Goal: Information Seeking & Learning: Compare options

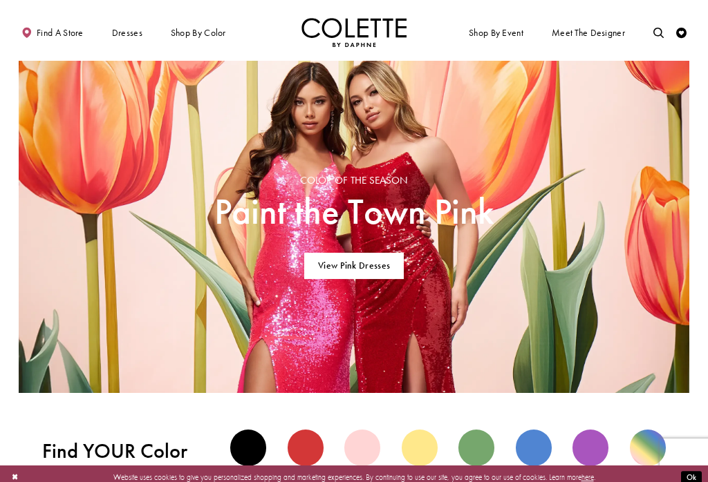
scroll to position [603, 0]
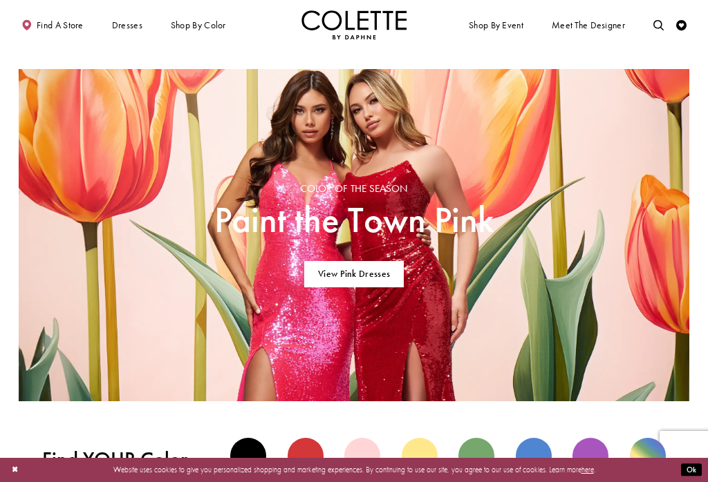
click at [533, 458] on div "Blue view" at bounding box center [534, 456] width 36 height 36
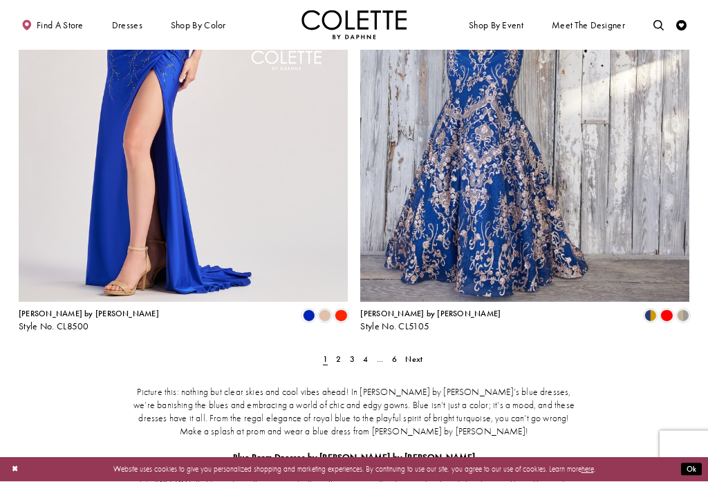
scroll to position [1829, 0]
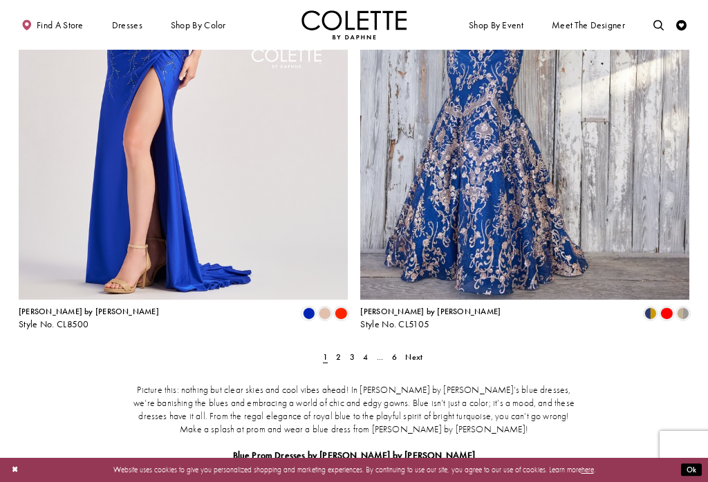
click at [338, 352] on span "2" at bounding box center [338, 357] width 5 height 11
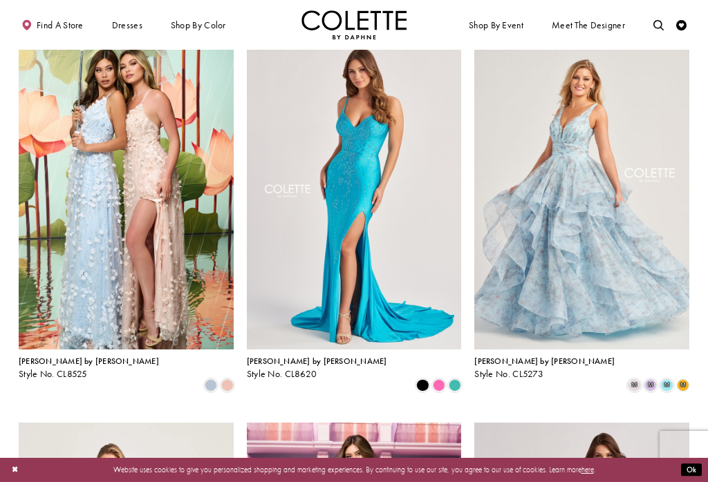
scroll to position [455, 0]
click at [64, 245] on img "Visit Colette by Daphne Style No. CL8525 Page" at bounding box center [126, 193] width 215 height 312
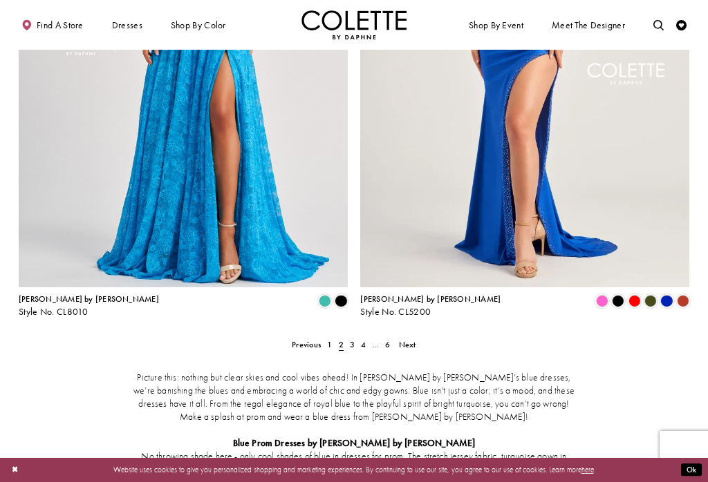
scroll to position [1853, 0]
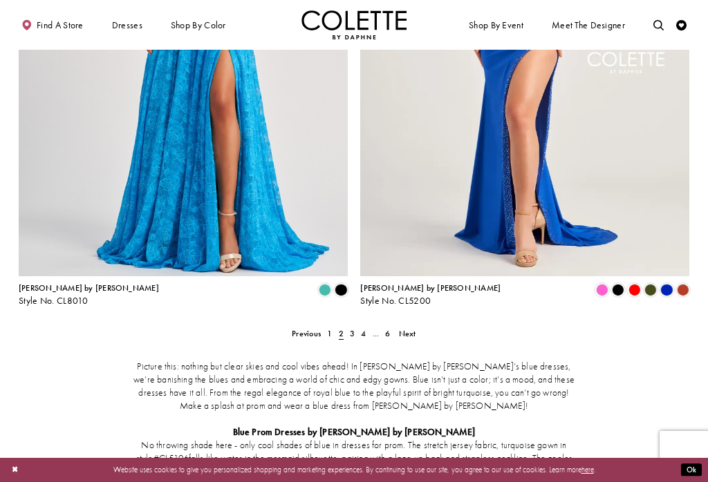
click at [351, 328] on span "3" at bounding box center [352, 333] width 5 height 11
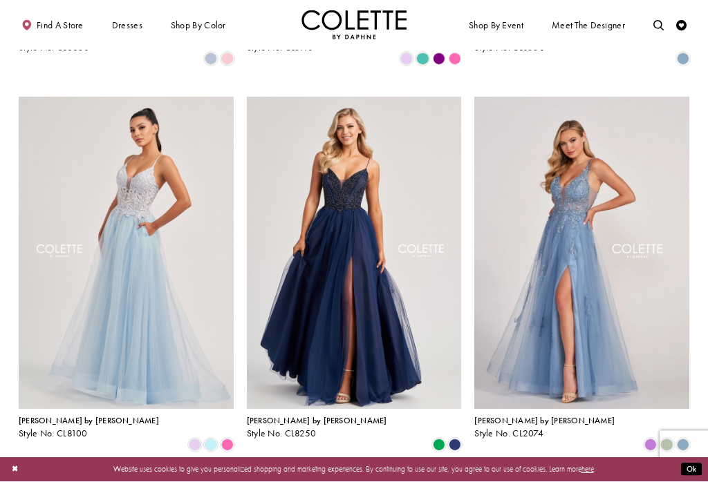
scroll to position [396, 0]
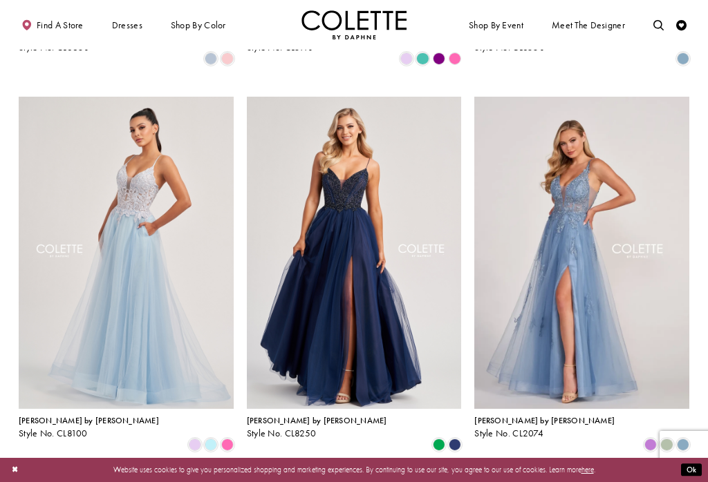
click at [91, 279] on img "Visit Colette by Daphne Style No. CL8100 Page" at bounding box center [126, 253] width 215 height 312
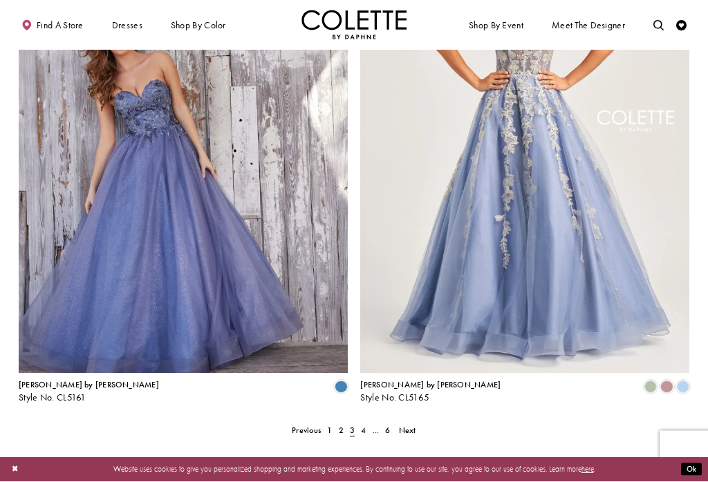
scroll to position [1760, 0]
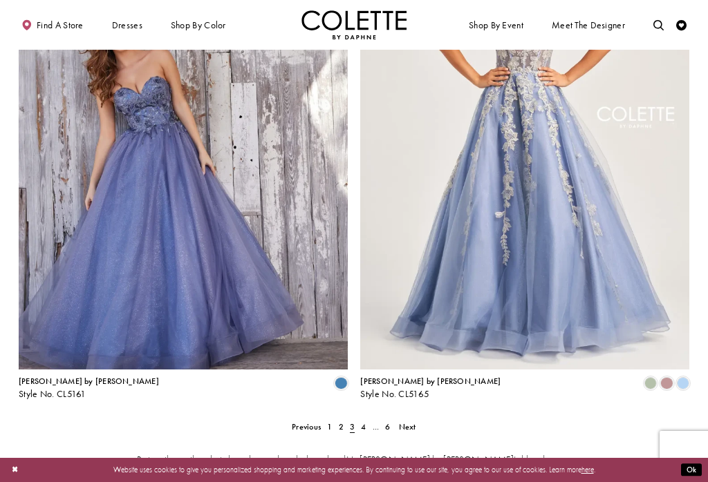
click at [364, 422] on span "4" at bounding box center [363, 427] width 5 height 11
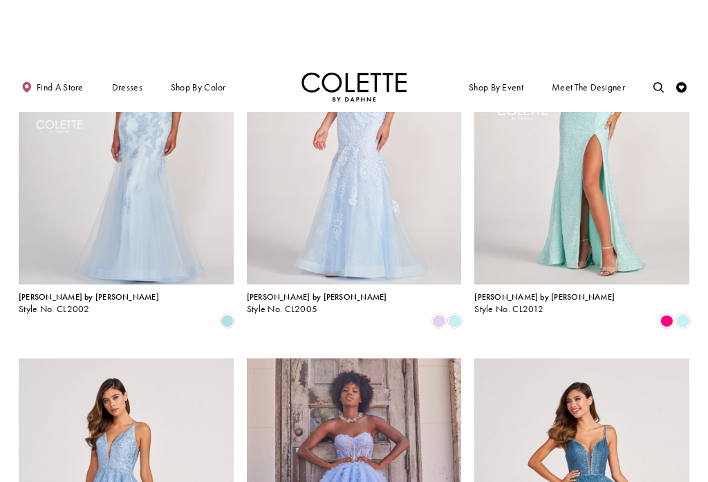
scroll to position [831, 0]
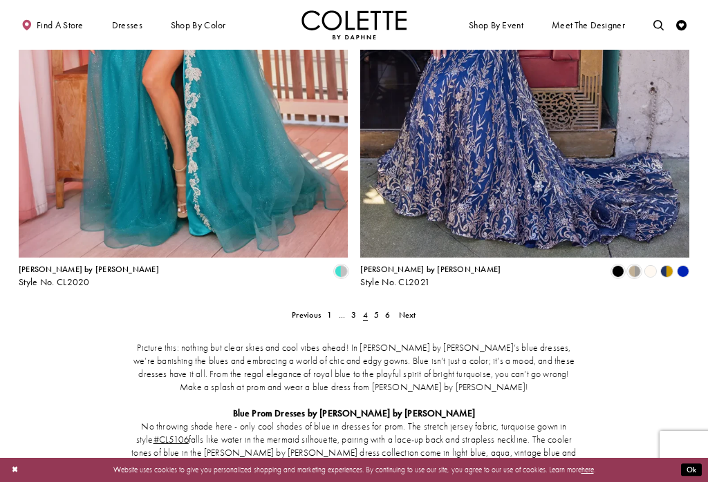
click at [373, 308] on link "5" at bounding box center [375, 315] width 11 height 15
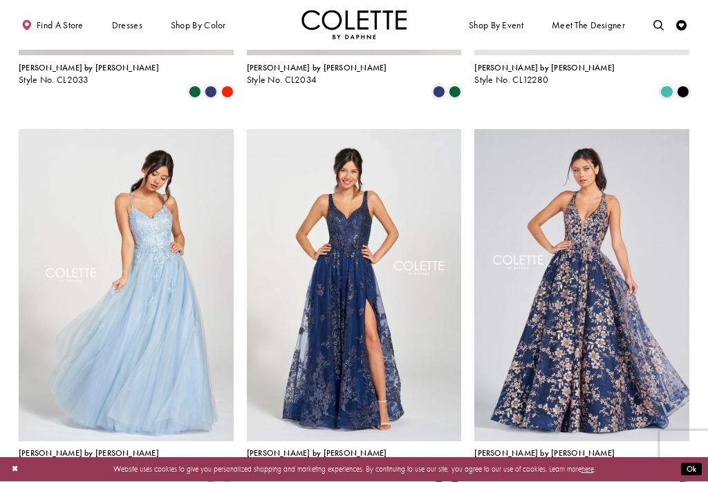
scroll to position [1136, 0]
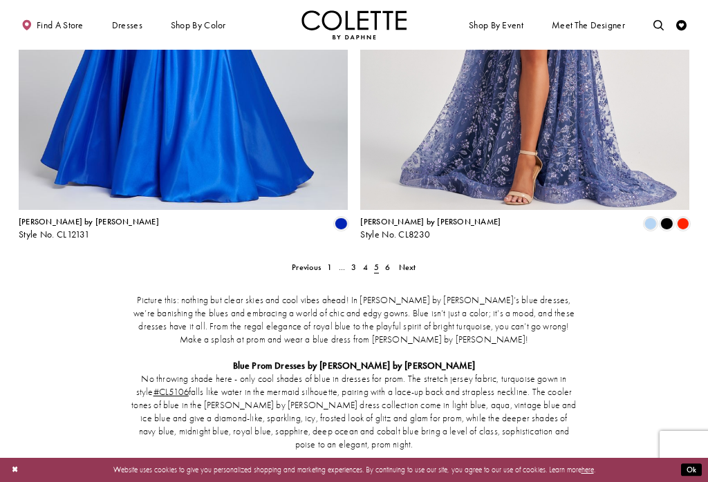
click at [388, 262] on span "6" at bounding box center [387, 267] width 5 height 11
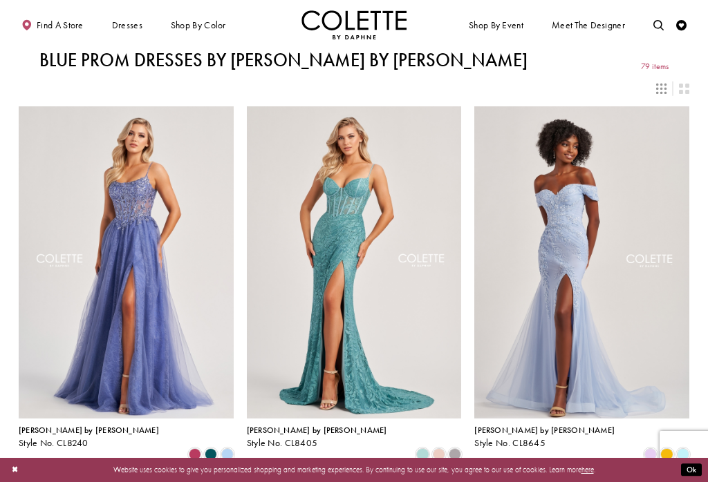
click at [0, 0] on span "OPEN BACK PROM DRESSES" at bounding box center [0, 0] width 0 height 0
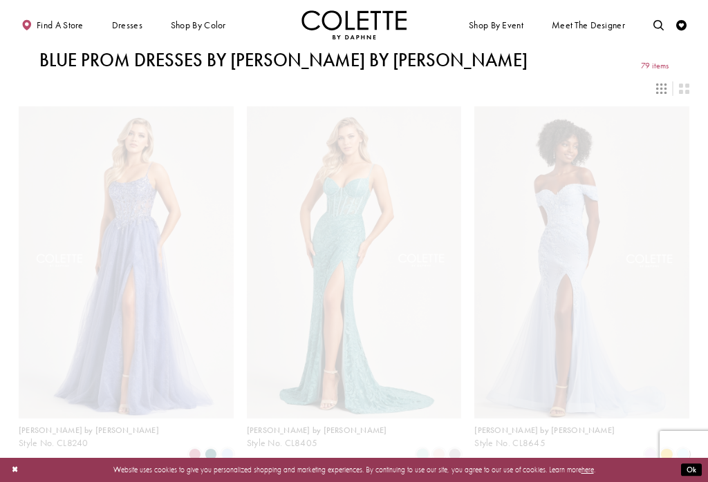
scroll to position [56, 0]
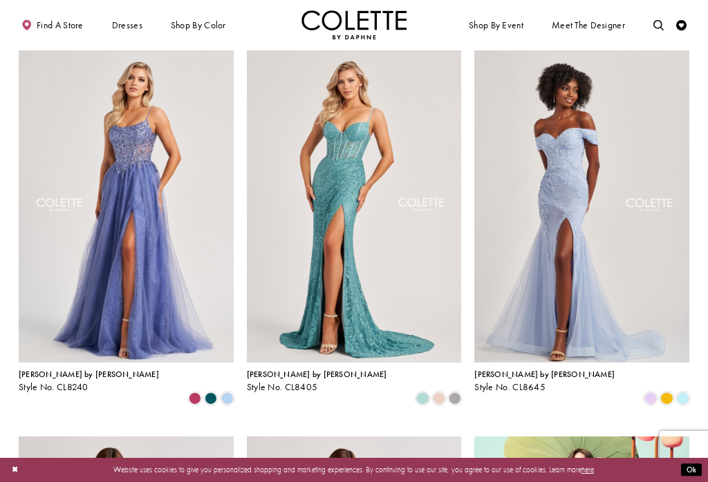
click at [0, 0] on span "PROM DRESSES" at bounding box center [0, 0] width 0 height 0
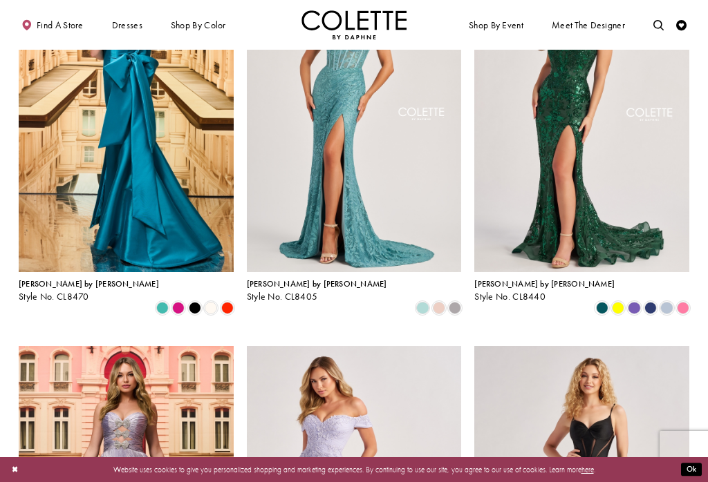
scroll to position [364, 0]
